Goal: Task Accomplishment & Management: Manage account settings

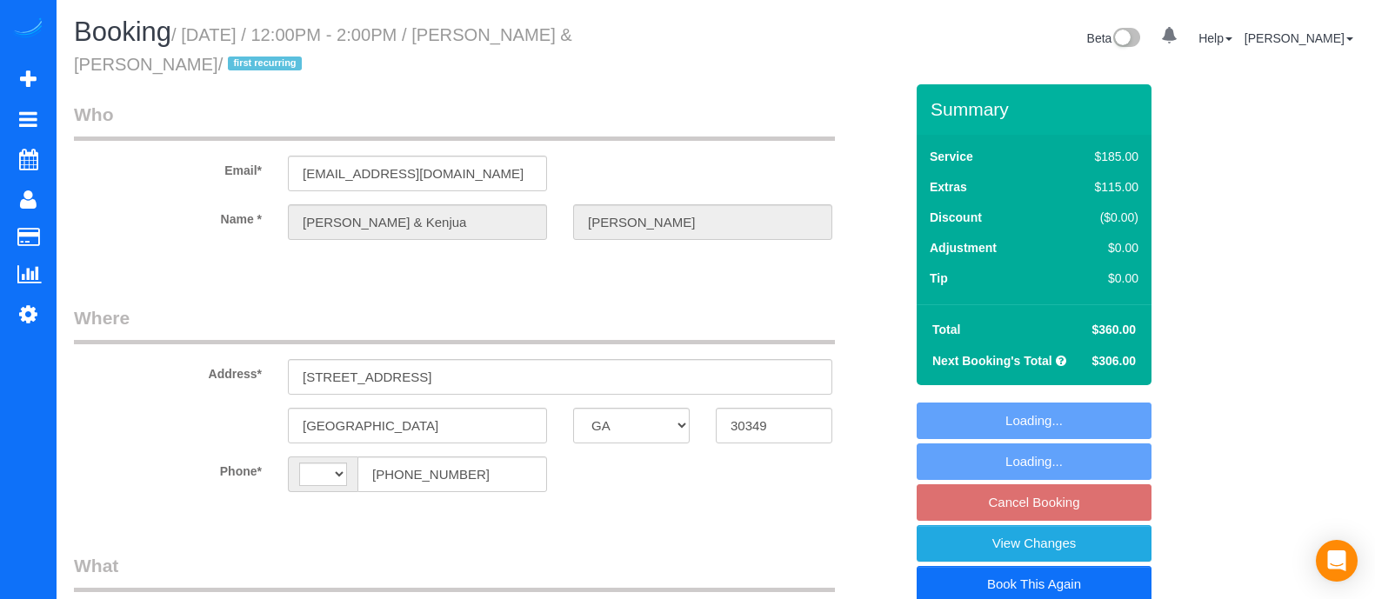
select select "GA"
select select "string:[GEOGRAPHIC_DATA]"
select select "string:fspay-3c5ccaf1-5a00-4aed-917c-6388294741c1"
select select "2"
select select "number:2"
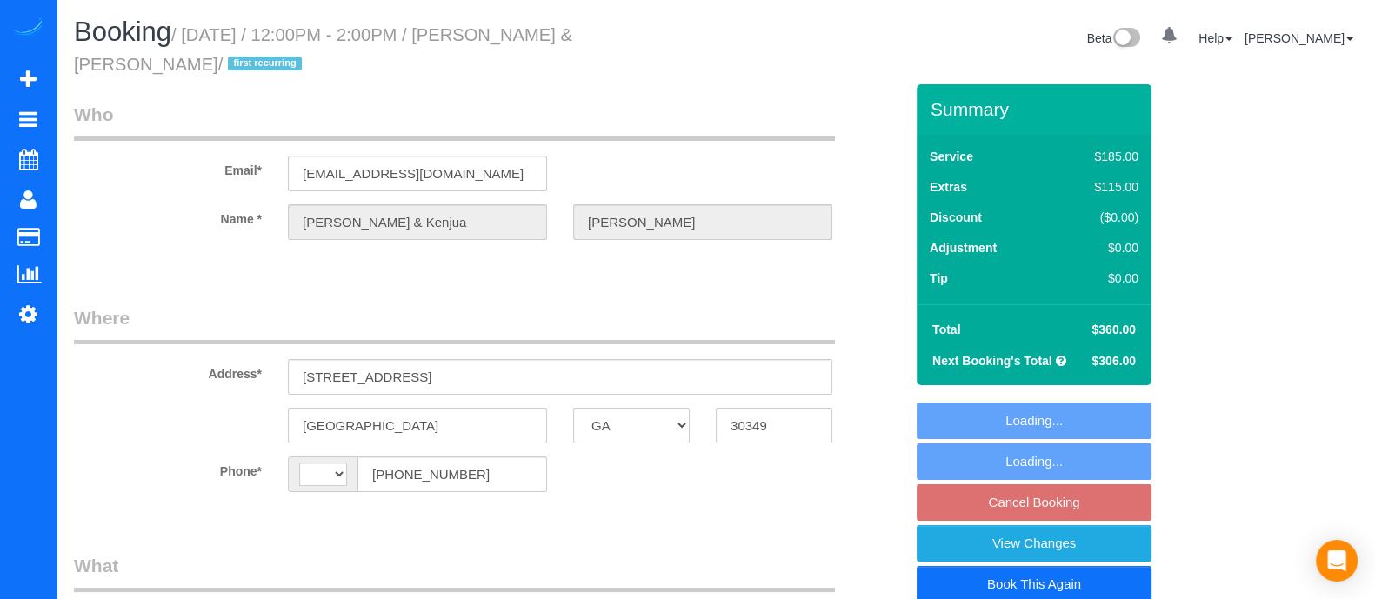
select select "number:6"
select select "object:762"
select select "spot3"
select select "object:766"
select select "2"
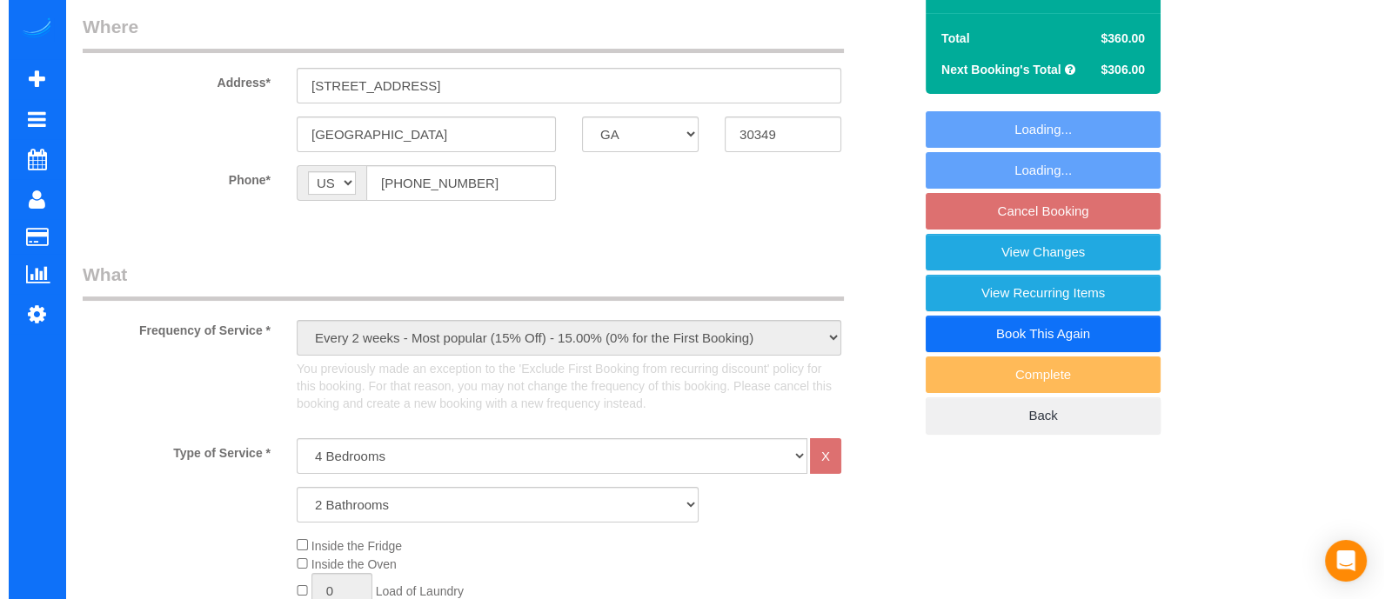
scroll to position [309, 0]
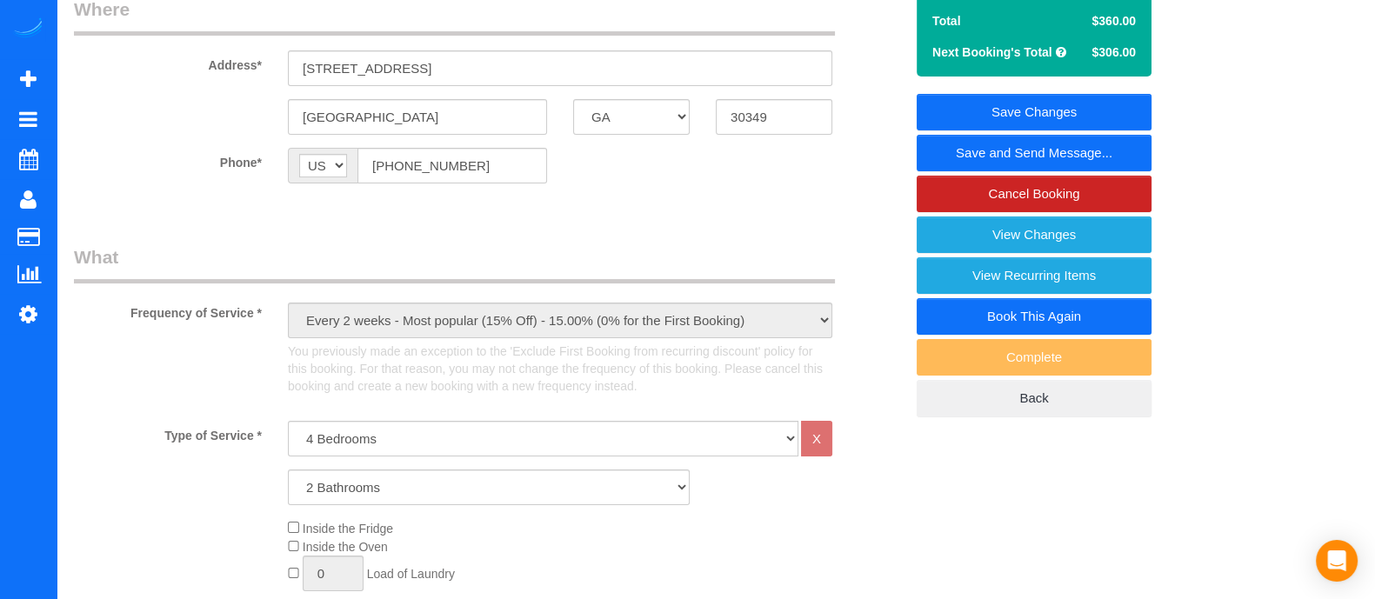
click at [1112, 155] on link "Save and Send Message..." at bounding box center [1034, 153] width 235 height 37
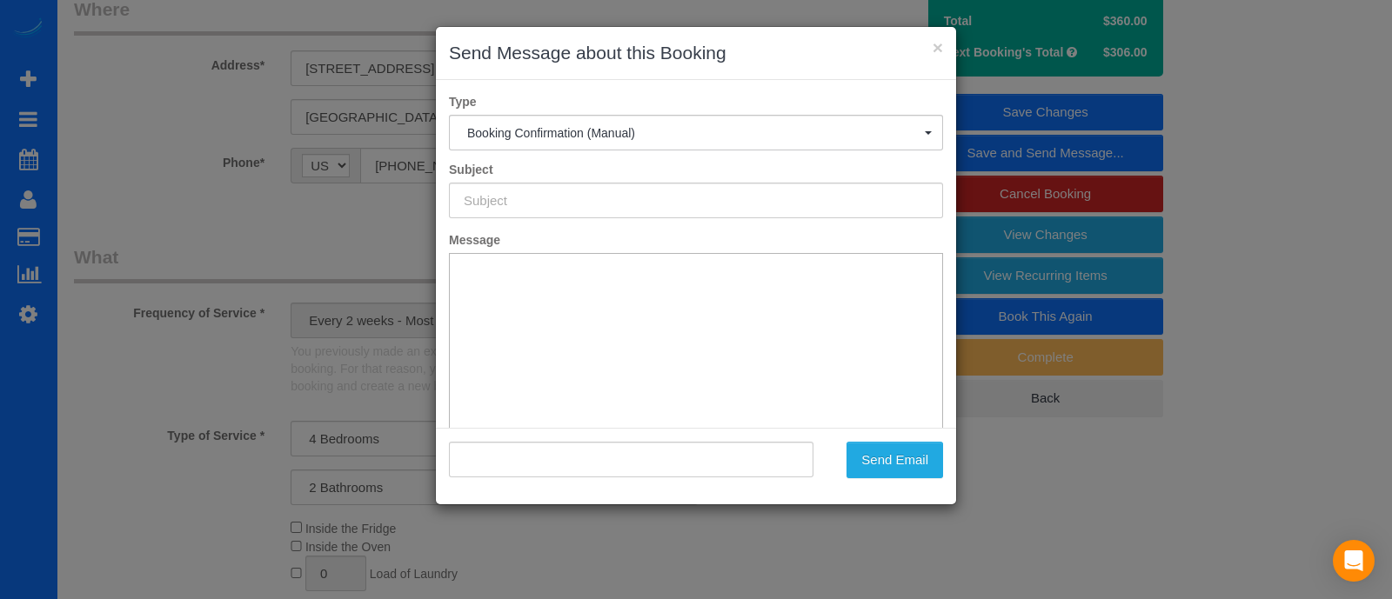
type input "Booking Confirmed!"
type input ""Clifton & Kenjua Miller" <kenjuamiller@gmail.com>"
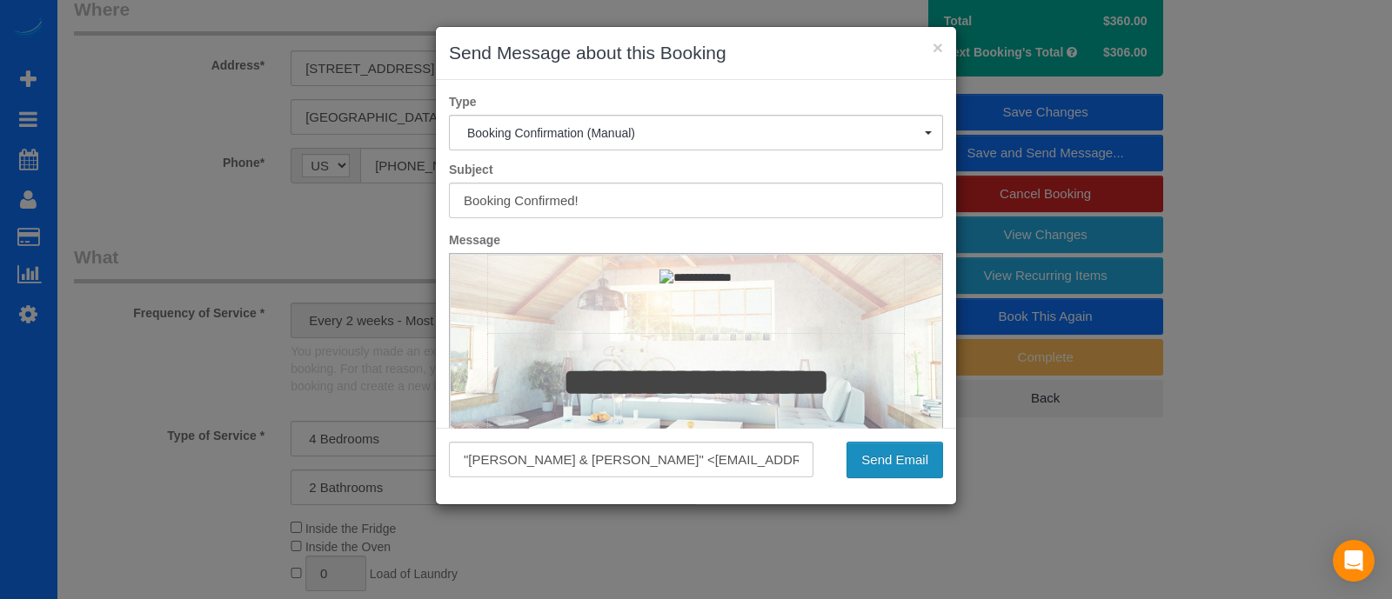
click at [892, 463] on button "Send Email" at bounding box center [894, 460] width 97 height 37
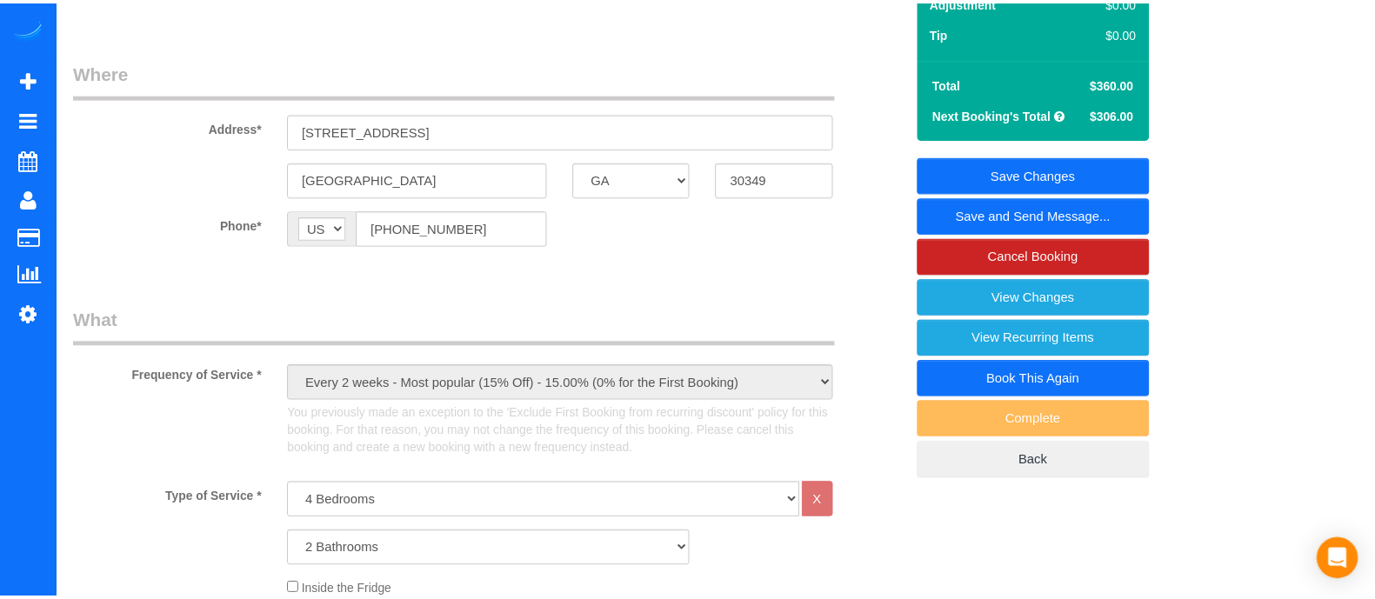
scroll to position [371, 0]
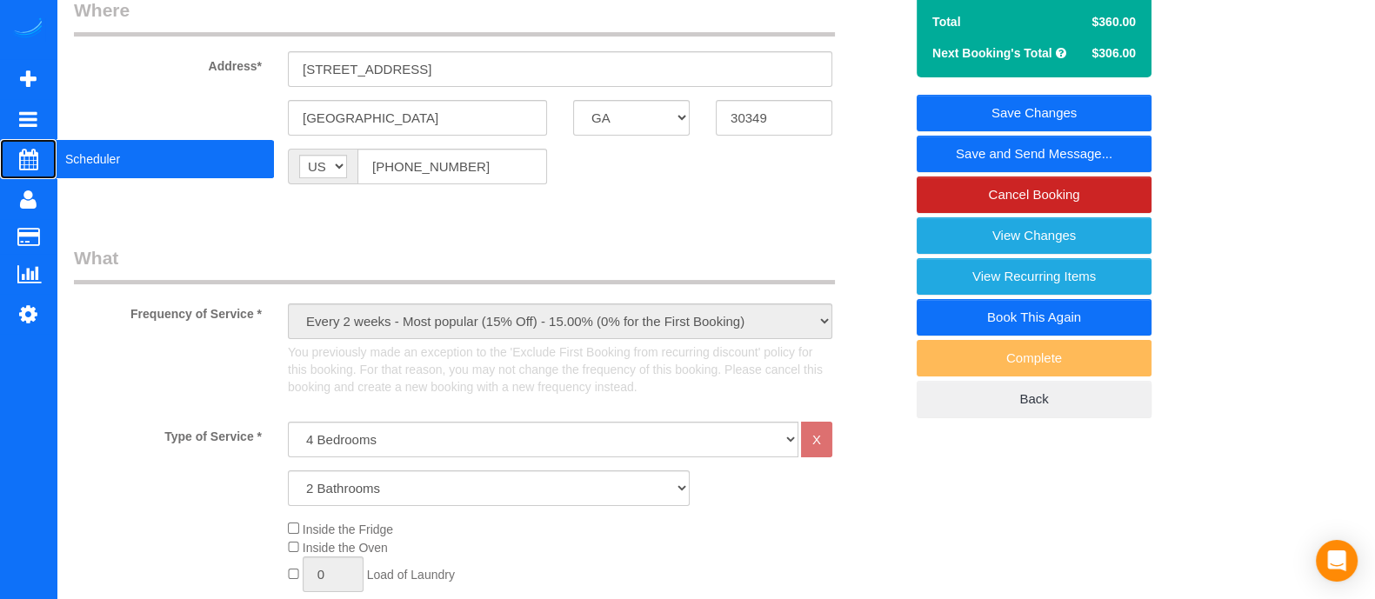
click at [81, 157] on span "Scheduler" at bounding box center [165, 159] width 217 height 40
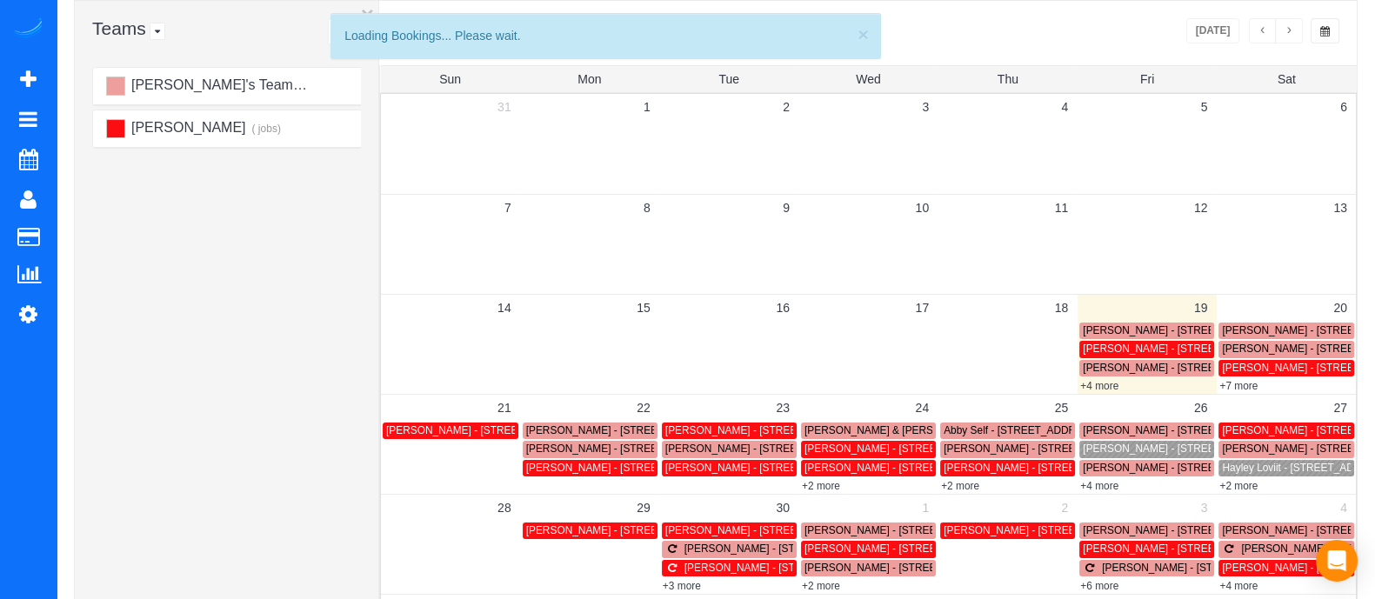
scroll to position [145, 0]
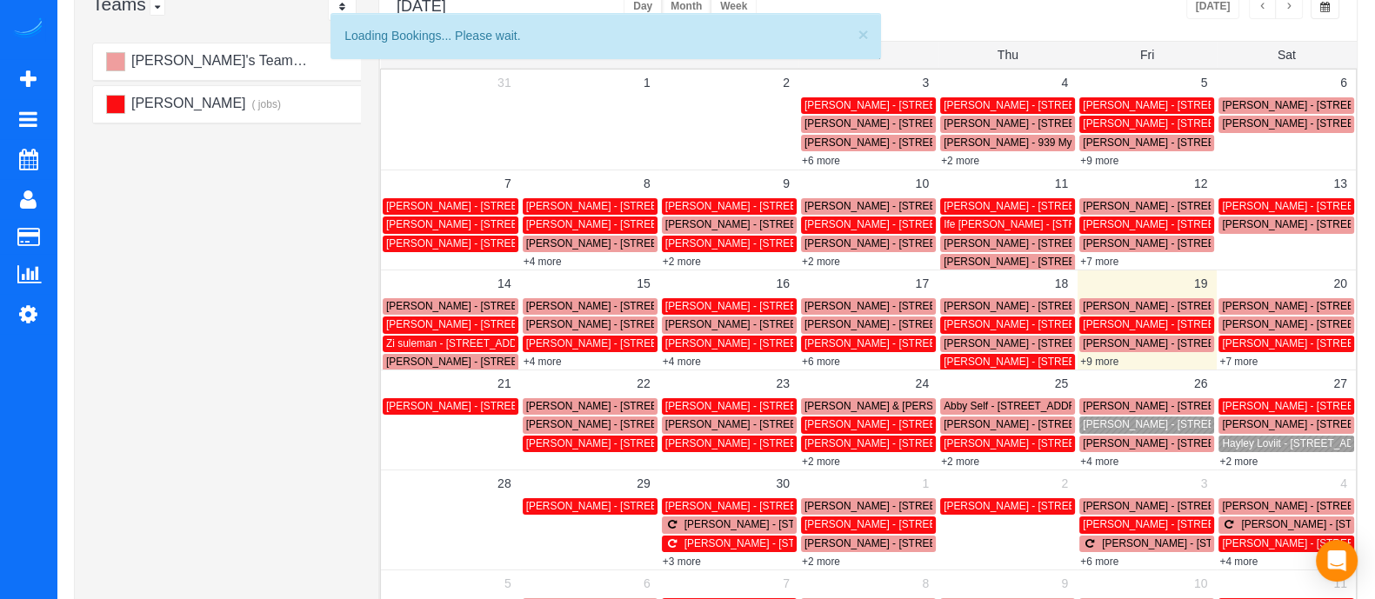
click at [1263, 10] on span "button" at bounding box center [1263, 7] width 9 height 10
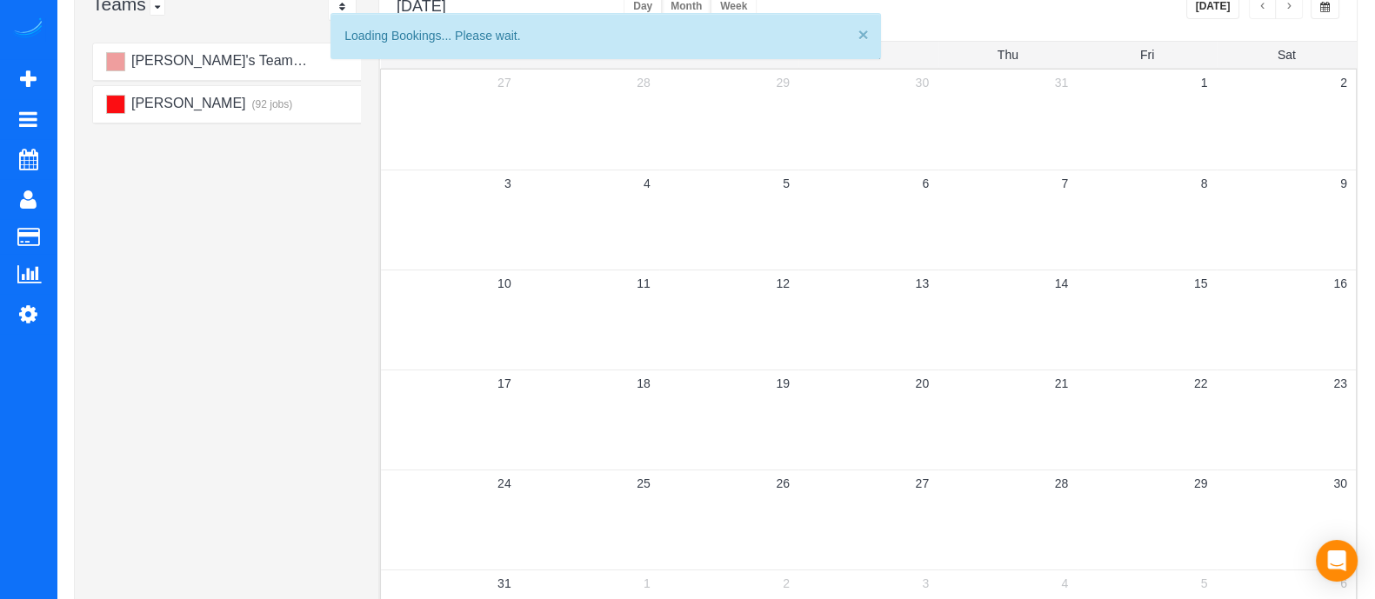
click at [865, 37] on button "×" at bounding box center [863, 34] width 10 height 18
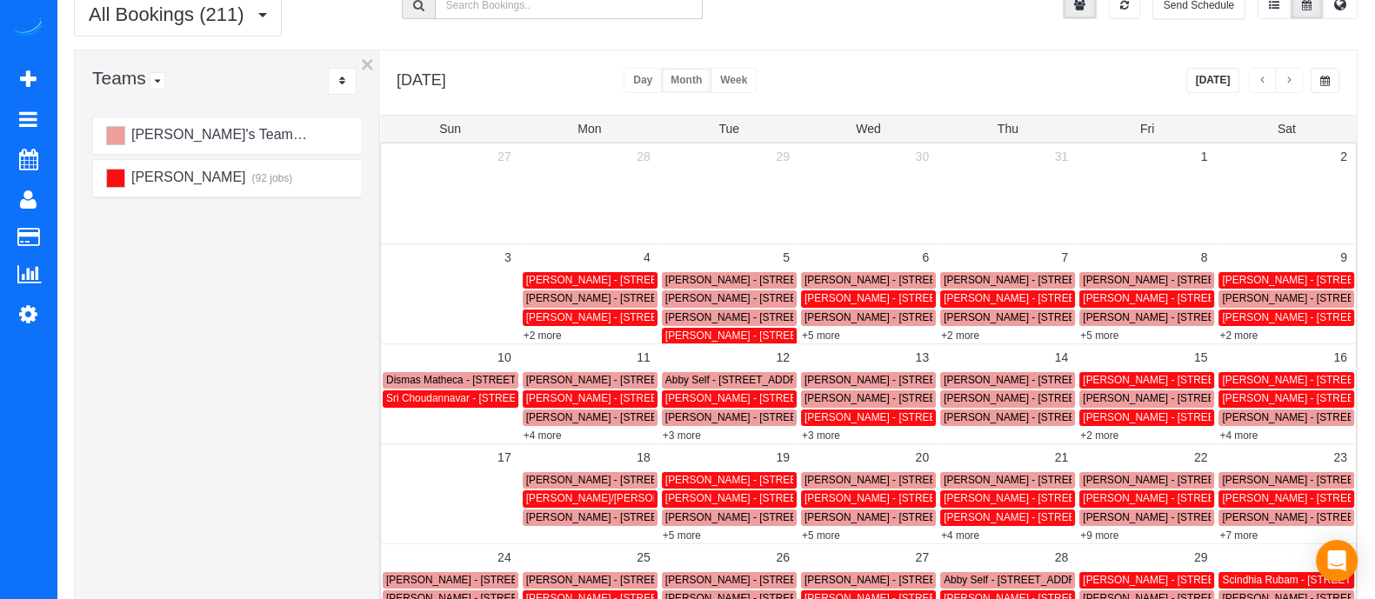
scroll to position [239, 0]
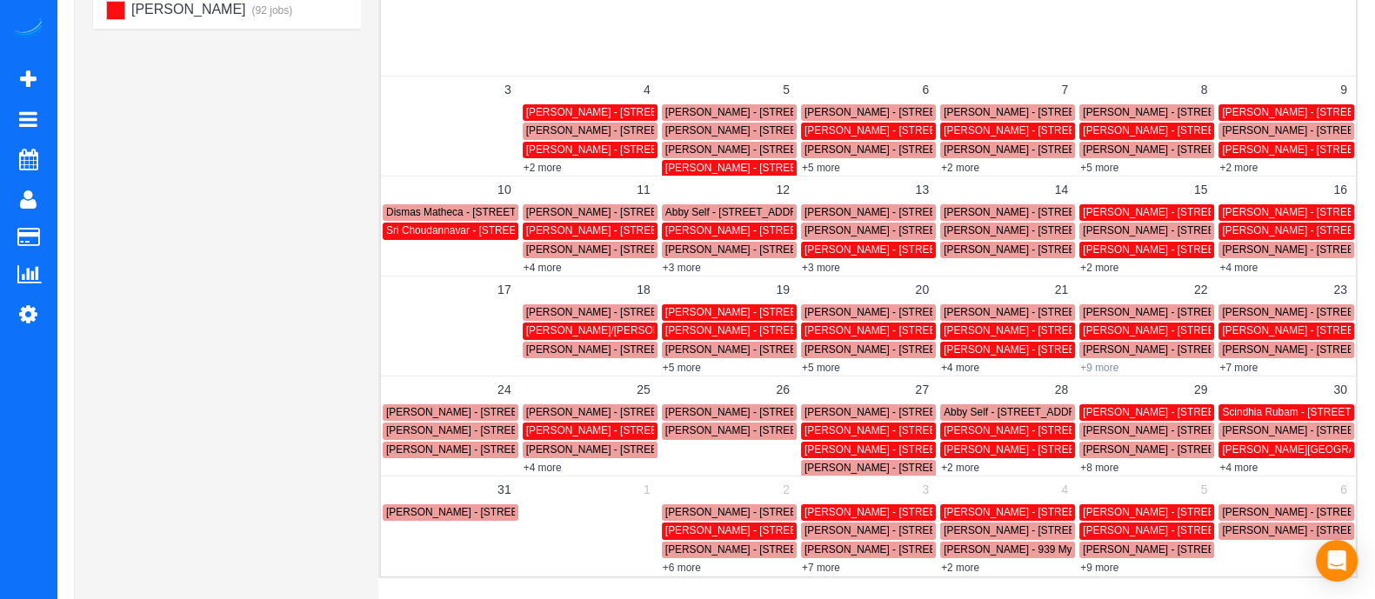
click at [1092, 362] on link "+9 more" at bounding box center [1099, 368] width 38 height 12
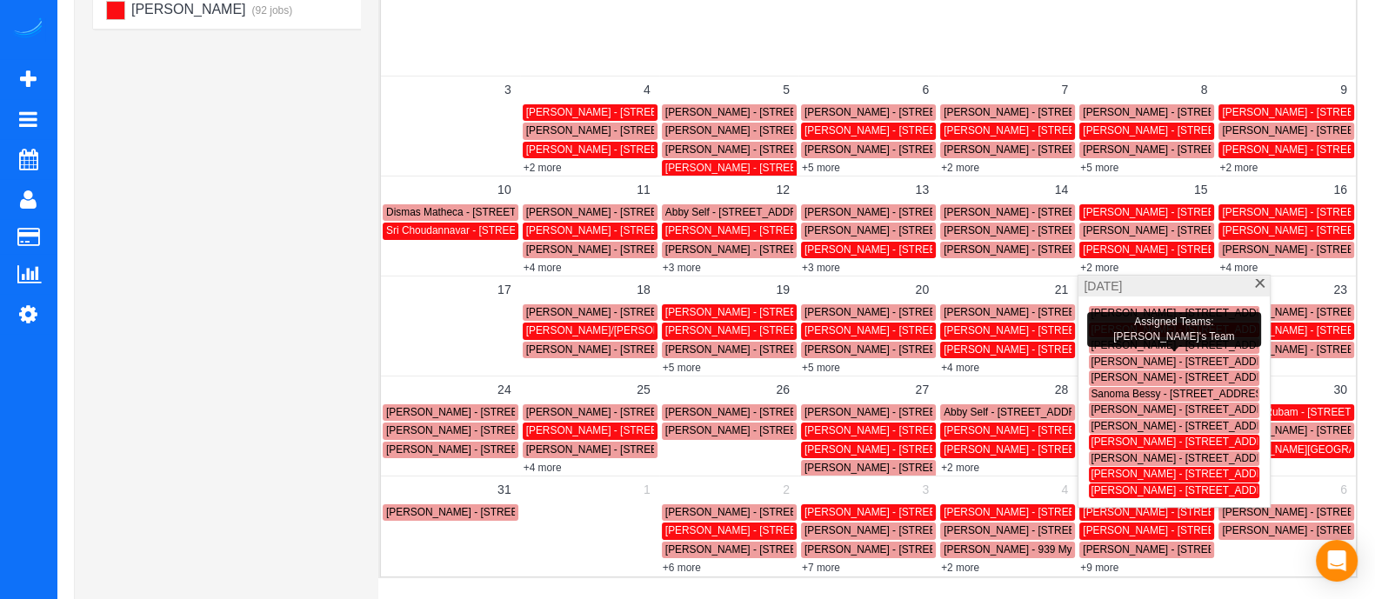
click at [1140, 372] on span "Douglas Goldman - 5231 Wyntercreek Ct, Dunwoody, GA 30338" at bounding box center [1189, 377] width 197 height 12
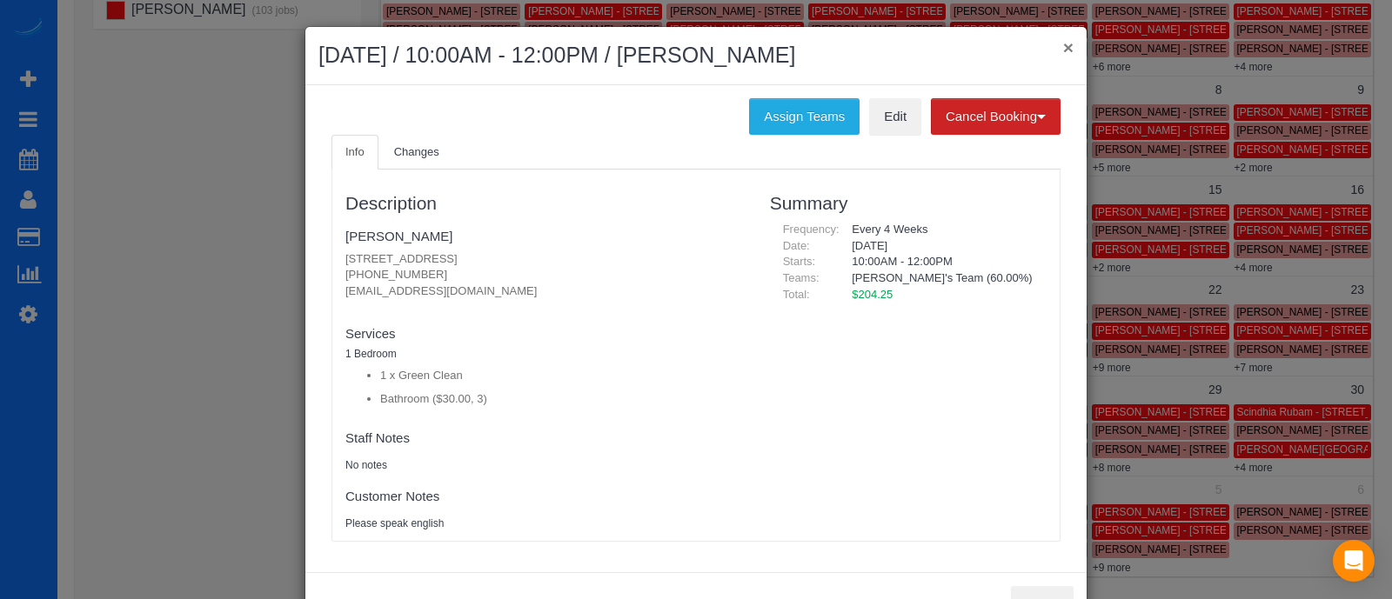
click at [1063, 49] on button "×" at bounding box center [1068, 47] width 10 height 18
click at [1059, 85] on div "Assign Teams Edit Cancel Booking Without Fee With $70.00 Fee Info Changes Descr…" at bounding box center [695, 328] width 781 height 487
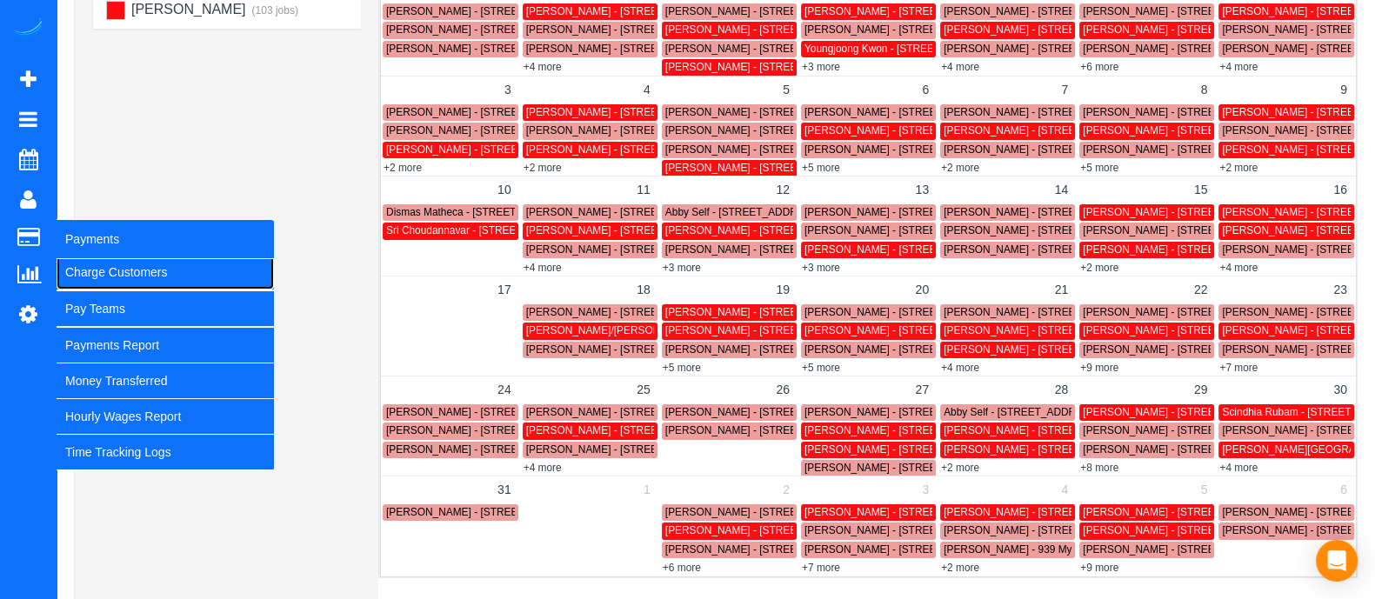
click at [102, 278] on link "Charge Customers" at bounding box center [165, 272] width 217 height 35
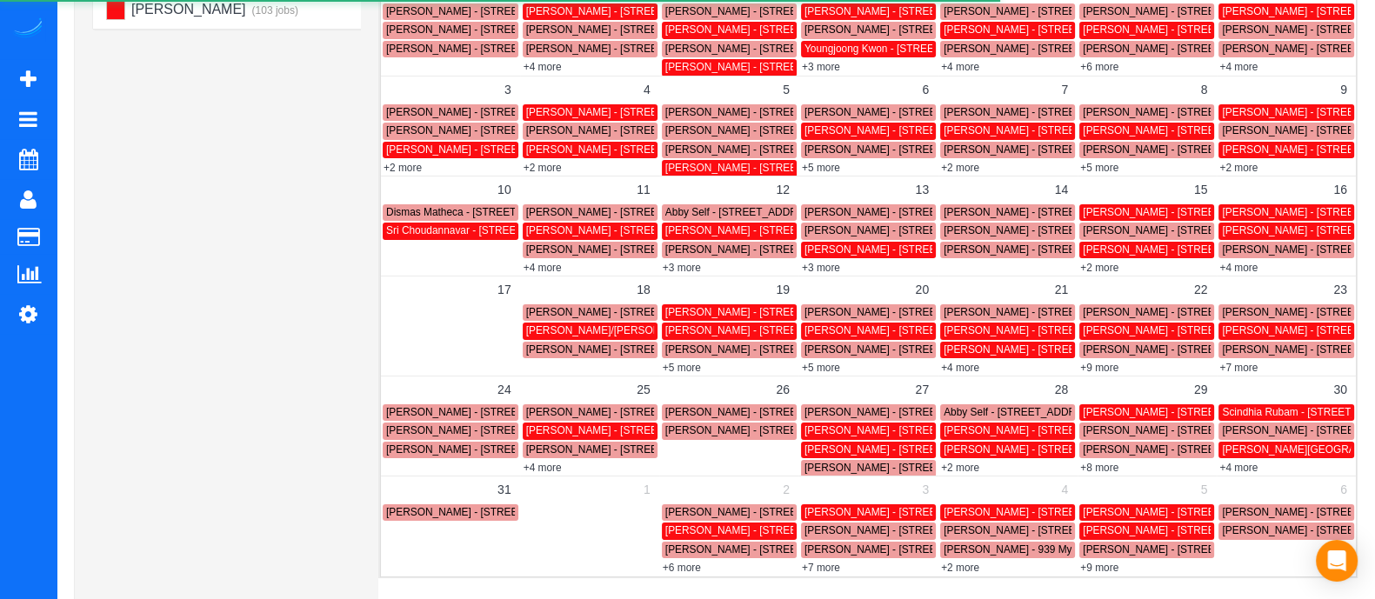
select select
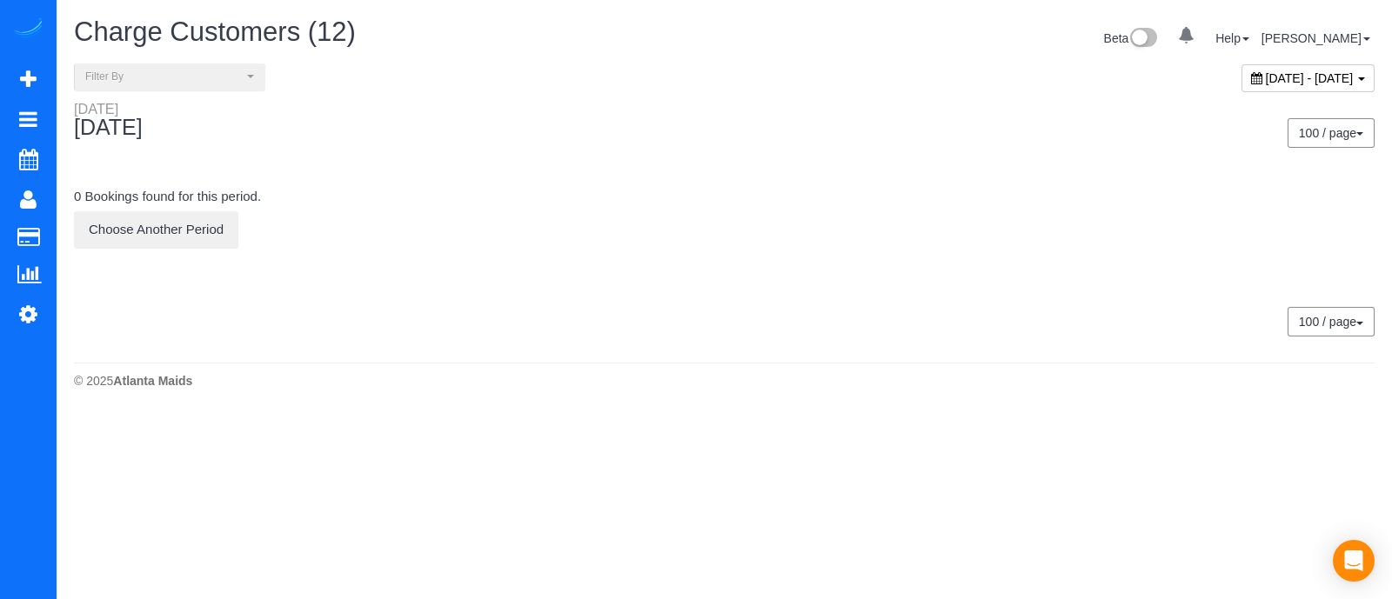
click at [1241, 88] on div "September 19, 2025 - September 19, 2025" at bounding box center [1307, 78] width 133 height 28
type input "**********"
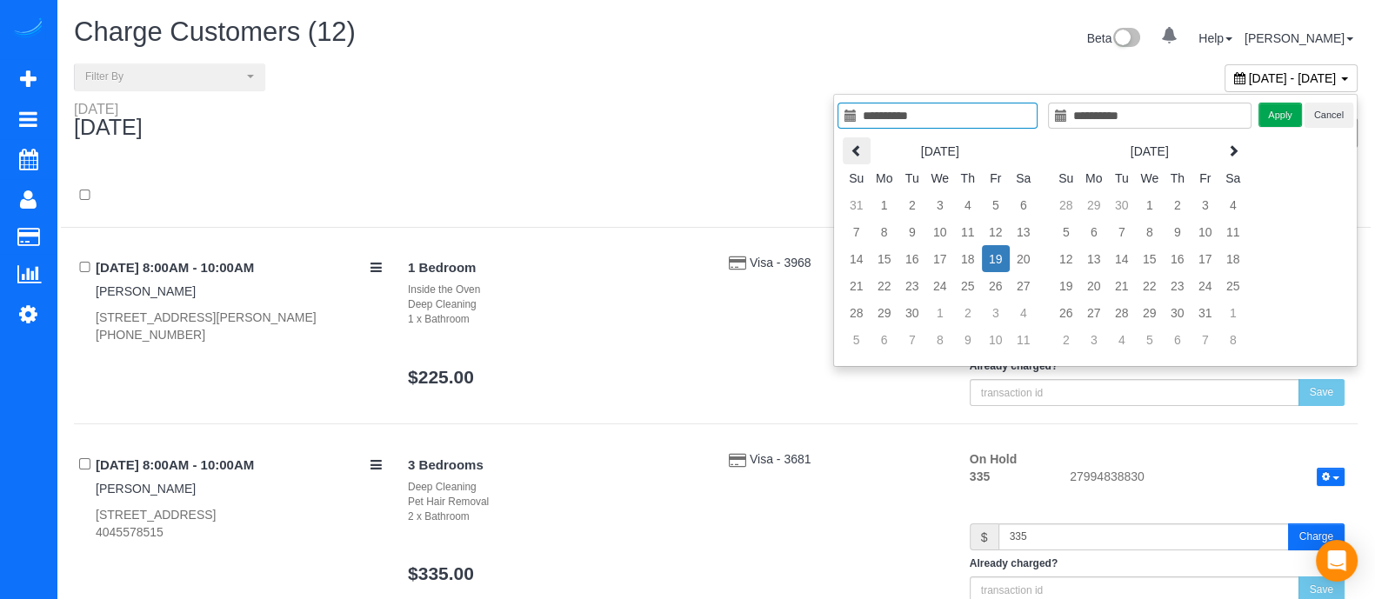
click at [854, 154] on icon at bounding box center [857, 150] width 12 height 12
type input "**********"
click at [1000, 283] on td "22" at bounding box center [996, 285] width 28 height 27
type input "**********"
click at [1000, 283] on td "22" at bounding box center [996, 285] width 28 height 27
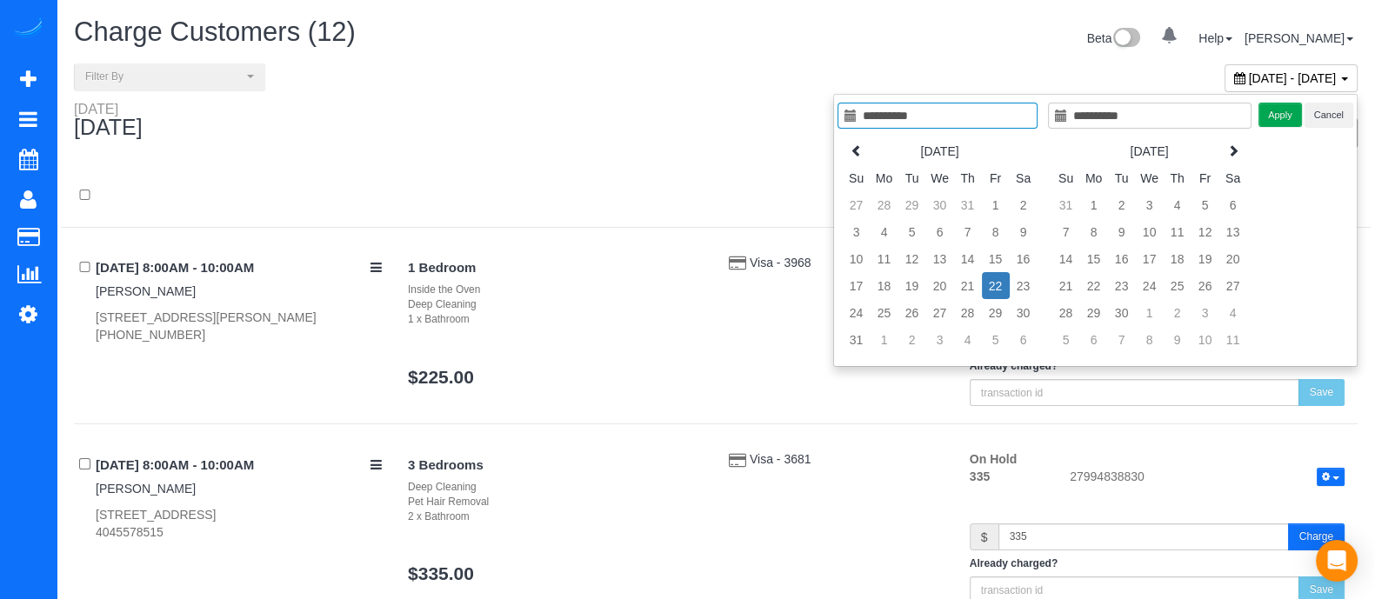
type input "**********"
click at [1273, 119] on button "Apply" at bounding box center [1280, 115] width 43 height 25
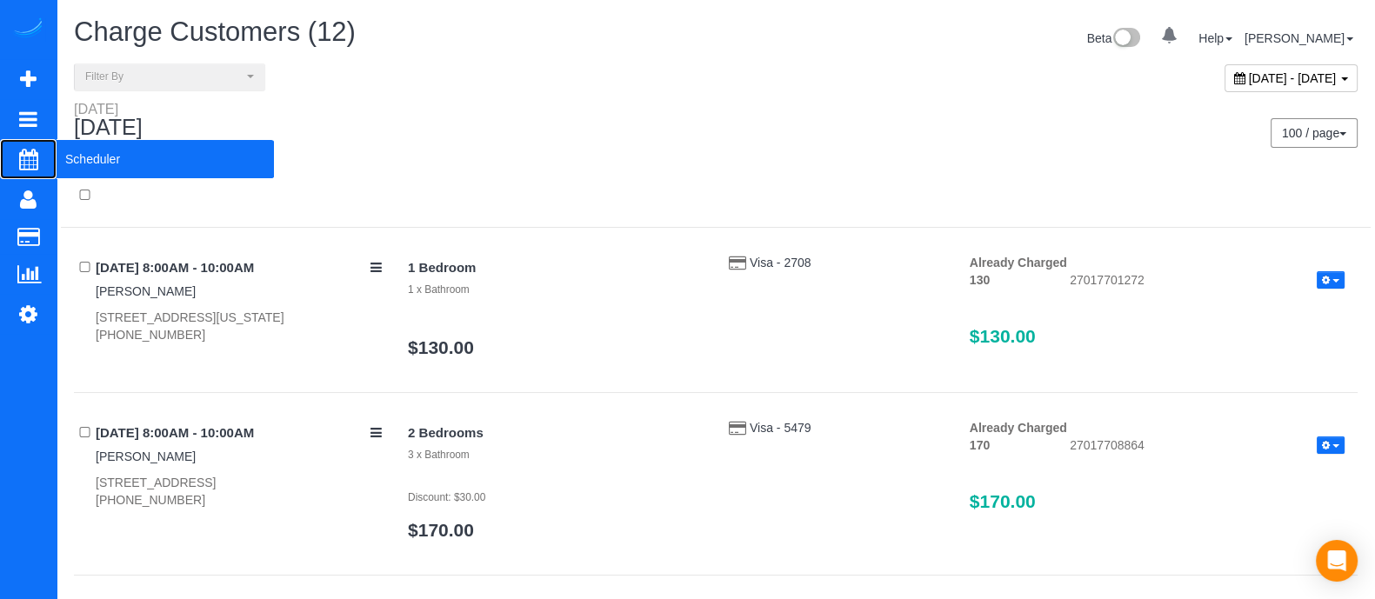
click at [98, 148] on span "Scheduler" at bounding box center [165, 159] width 217 height 40
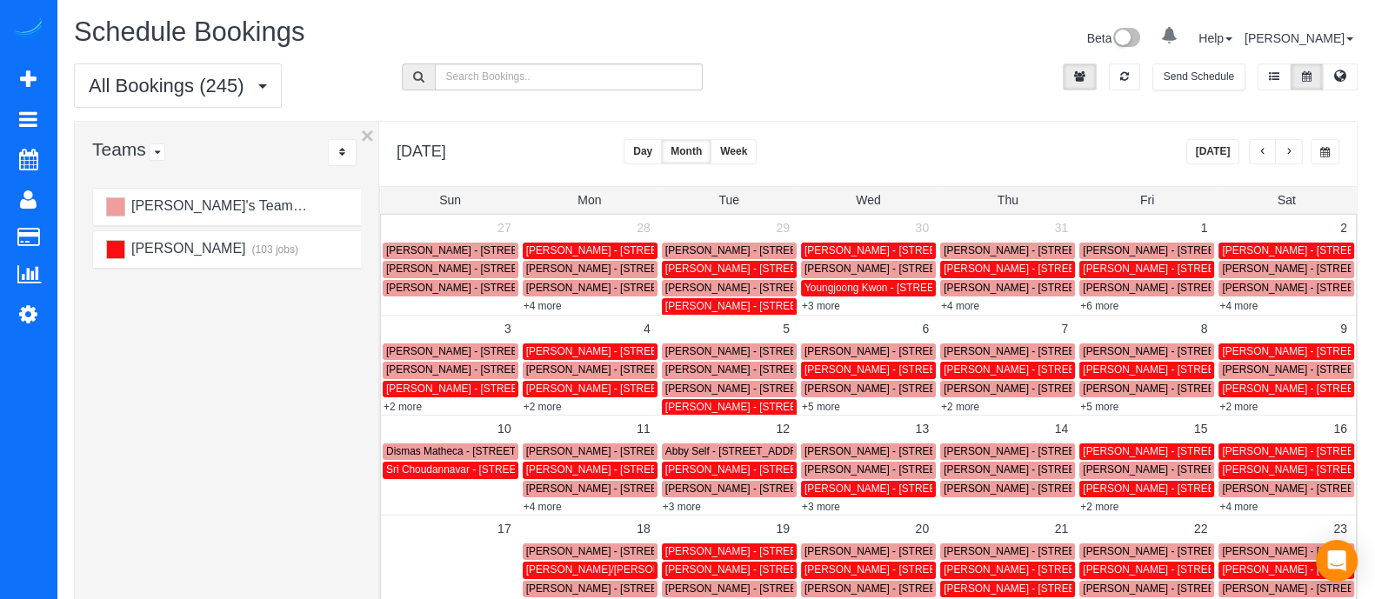
click at [1291, 155] on span "button" at bounding box center [1289, 152] width 9 height 10
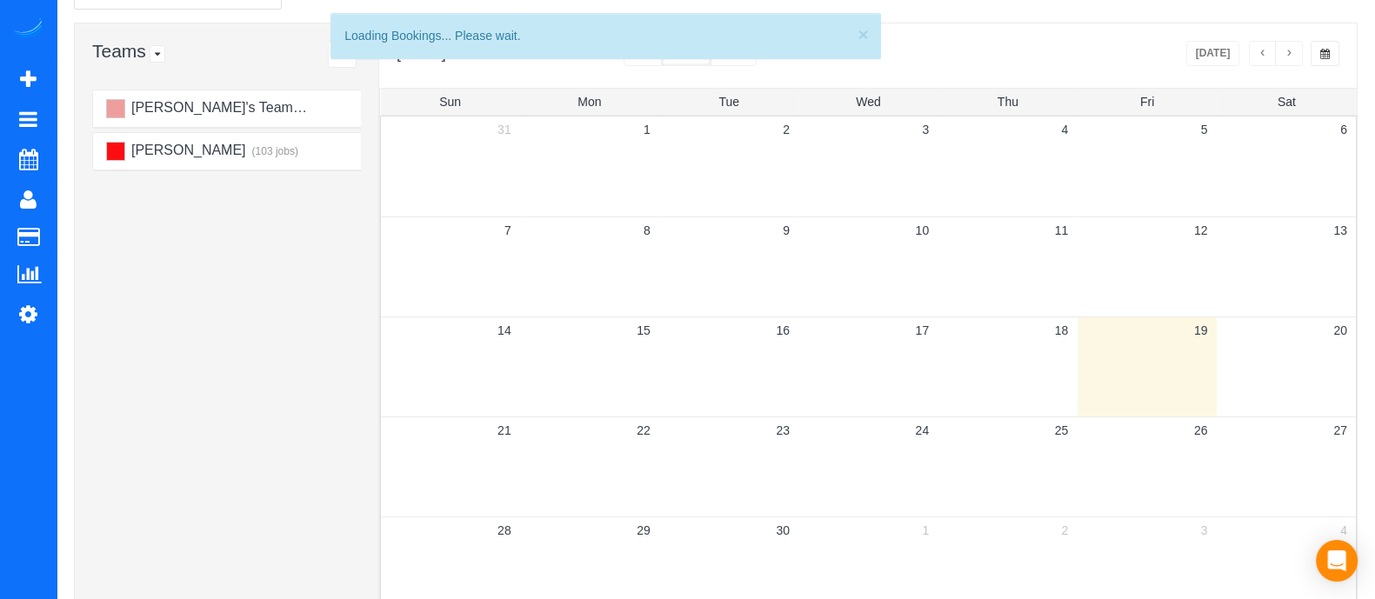
scroll to position [105, 0]
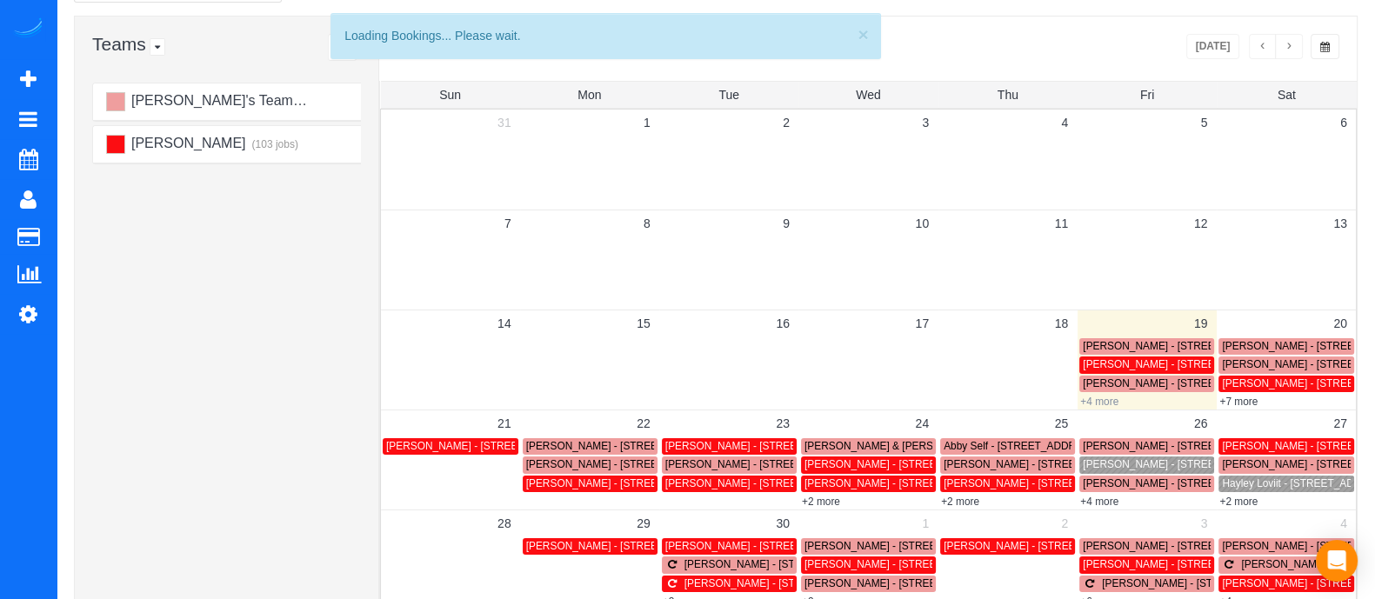
click at [1102, 399] on link "+4 more" at bounding box center [1099, 402] width 38 height 12
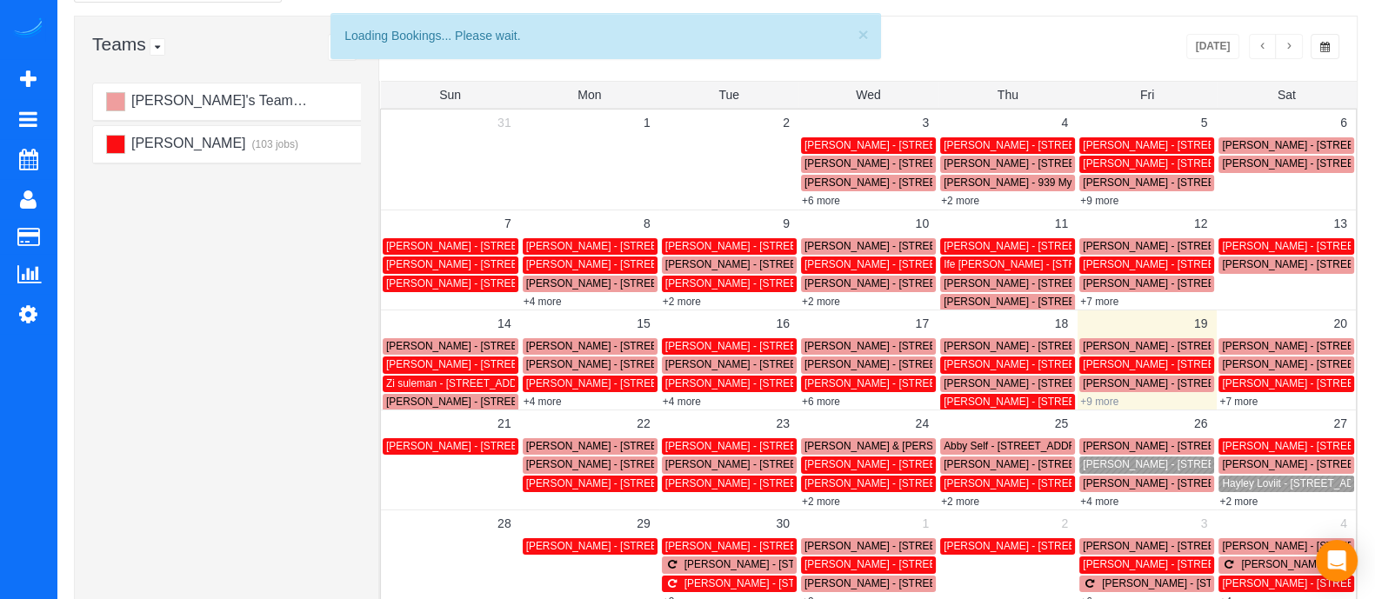
click at [1105, 404] on link "+9 more" at bounding box center [1099, 402] width 38 height 12
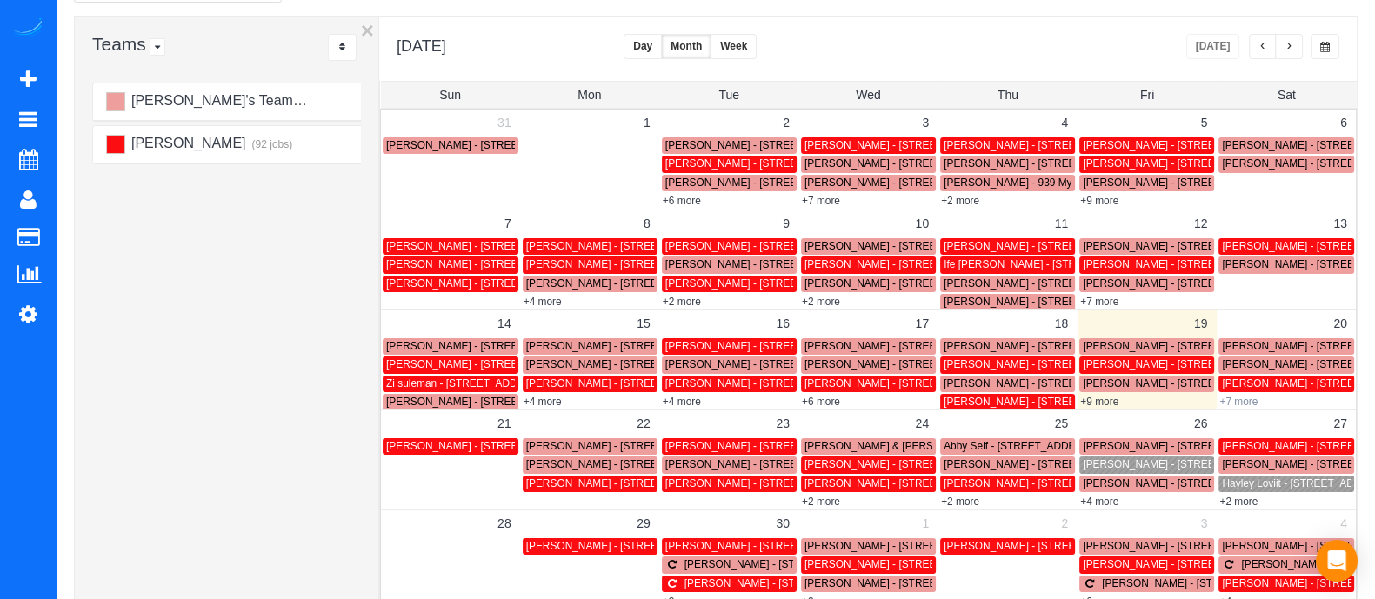
drag, startPoint x: 1289, startPoint y: 408, endPoint x: 1237, endPoint y: 402, distance: 52.6
click at [1237, 402] on div "31 1 2 3 4 5 6 Ashley Drumm - 860 Peachtree St Ne, Unit 2714, Atlanta, GA 30308…" at bounding box center [868, 410] width 975 height 601
click at [1237, 402] on link "+7 more" at bounding box center [1239, 402] width 38 height 12
click at [1108, 401] on link "+9 more" at bounding box center [1099, 402] width 38 height 12
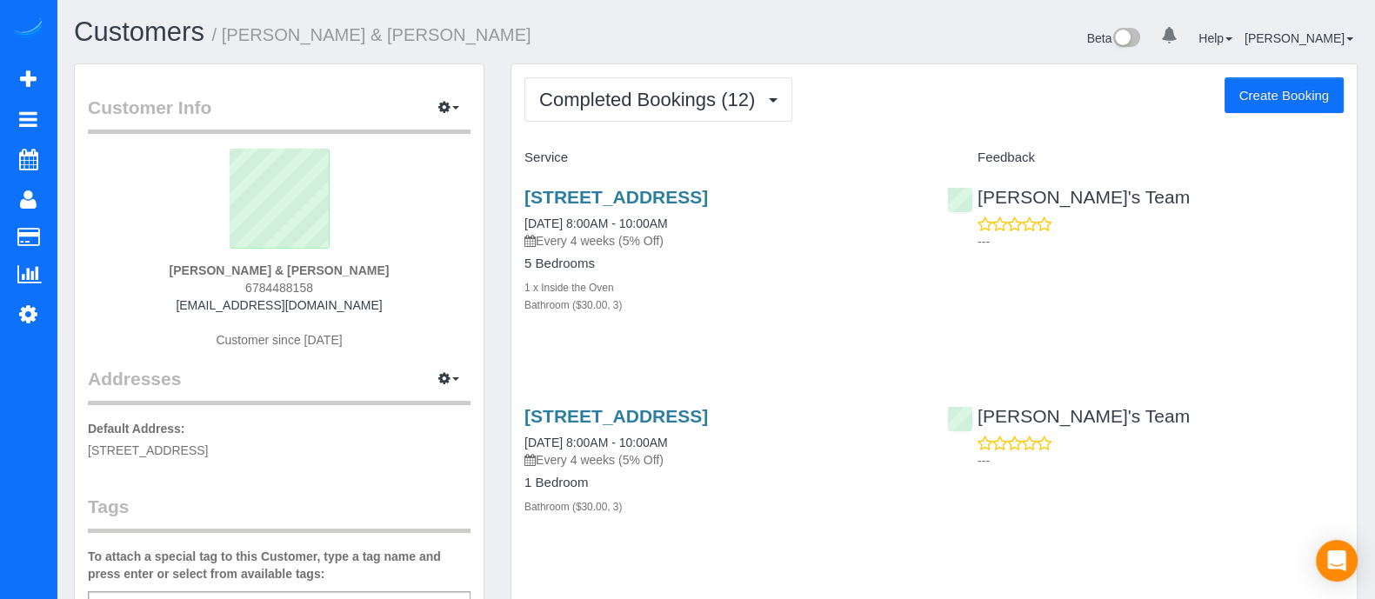
drag, startPoint x: 348, startPoint y: 306, endPoint x: 201, endPoint y: 308, distance: 147.0
click at [201, 308] on div "[PERSON_NAME] & [PERSON_NAME] 6784488158 [EMAIL_ADDRESS][DOMAIN_NAME] Customer …" at bounding box center [279, 257] width 383 height 217
copy link "[EMAIL_ADDRESS][DOMAIN_NAME]"
